Goal: Task Accomplishment & Management: Use online tool/utility

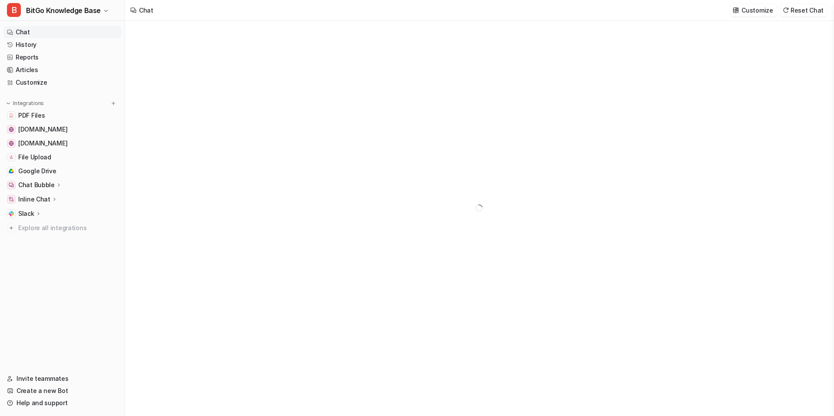
type textarea "**********"
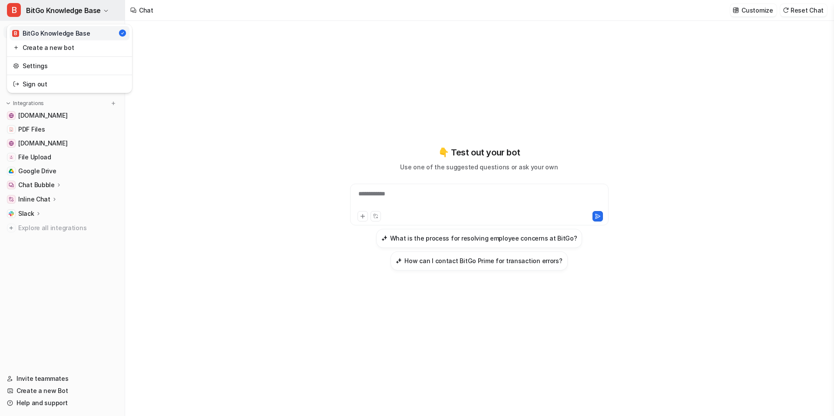
click at [102, 13] on button "B BitGo Knowledge Base" at bounding box center [62, 10] width 125 height 21
click at [185, 104] on div "**********" at bounding box center [417, 208] width 834 height 416
click at [50, 168] on span "Google Drive" at bounding box center [37, 171] width 38 height 9
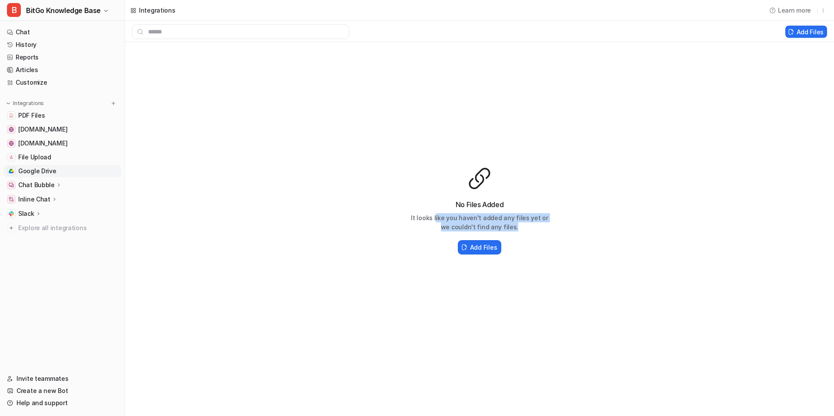
drag, startPoint x: 443, startPoint y: 221, endPoint x: 561, endPoint y: 231, distance: 118.6
click at [561, 231] on div "No Files Added It looks like you haven't added any files yet or we couldn't fin…" at bounding box center [479, 211] width 709 height 338
click at [477, 250] on h2 "Add Files" at bounding box center [483, 247] width 27 height 9
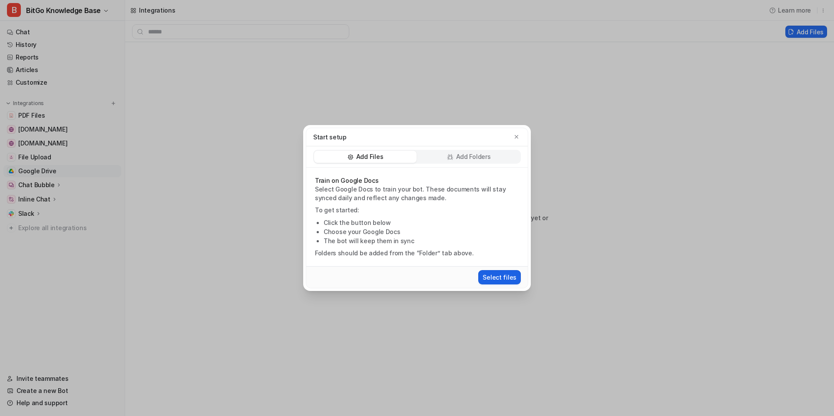
click at [493, 278] on button "Select files" at bounding box center [499, 277] width 43 height 14
click at [454, 160] on div "Add Folders" at bounding box center [468, 157] width 103 height 12
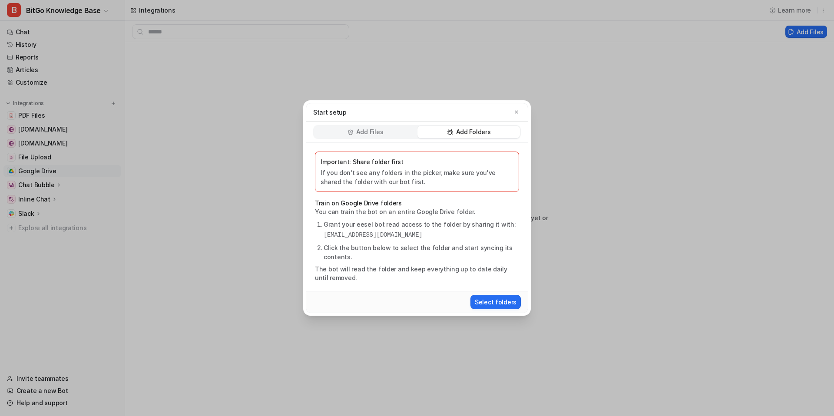
click at [370, 137] on div "Add Files" at bounding box center [365, 132] width 103 height 12
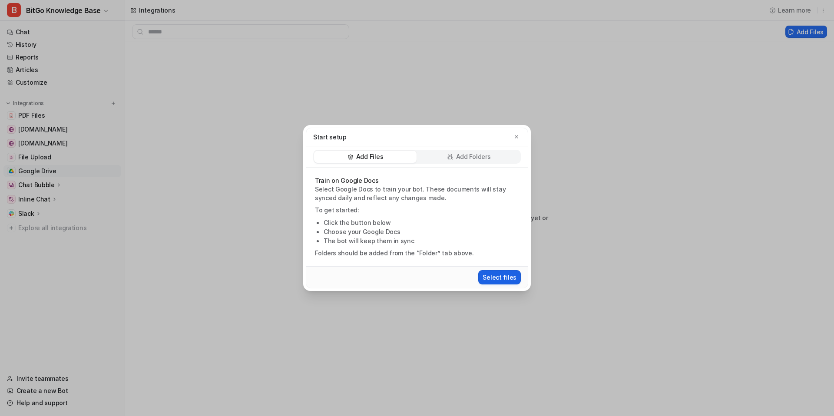
click at [506, 278] on button "Select files" at bounding box center [499, 277] width 43 height 14
